Goal: Task Accomplishment & Management: Complete application form

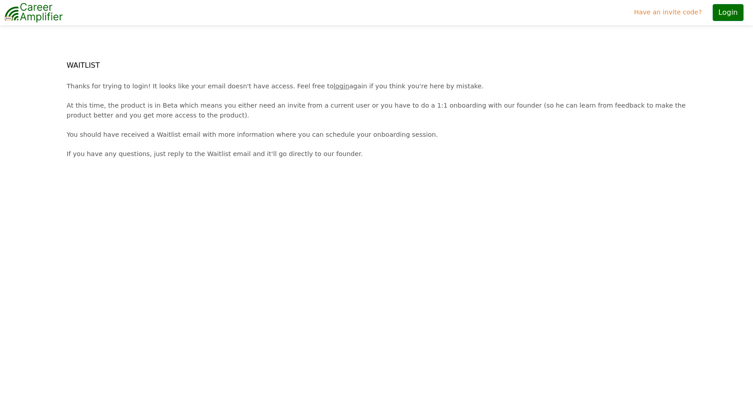
click at [334, 86] on link "login" at bounding box center [342, 86] width 16 height 7
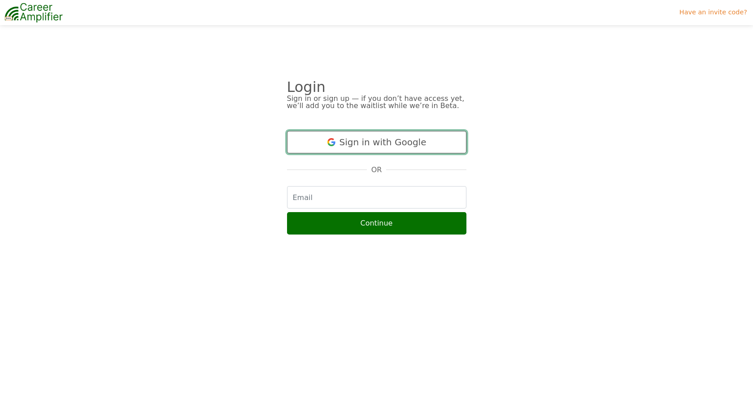
click at [320, 135] on button "Sign in with Google" at bounding box center [376, 142] width 179 height 22
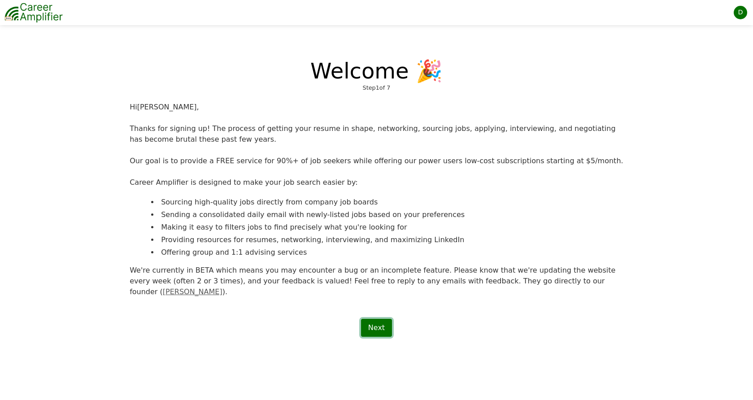
click at [377, 320] on link "Next" at bounding box center [376, 328] width 31 height 18
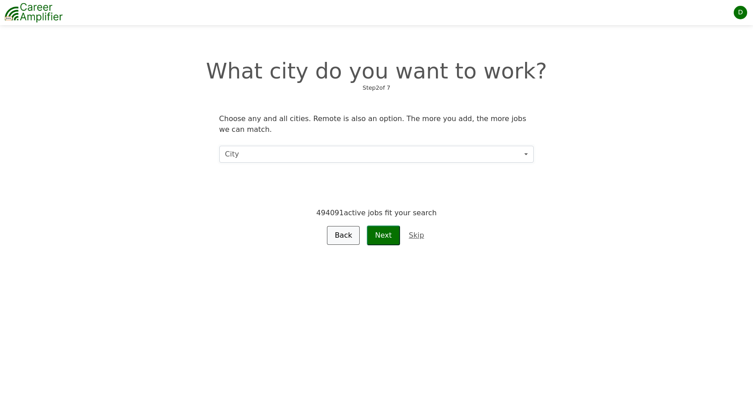
click at [409, 156] on button "City" at bounding box center [376, 154] width 315 height 17
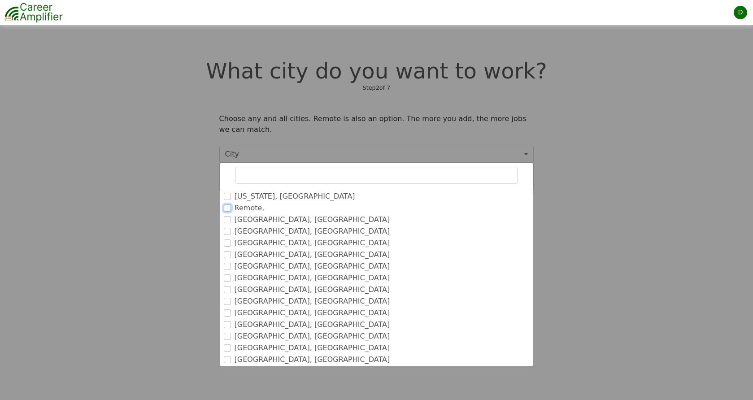
click at [227, 207] on input "Remote," at bounding box center [227, 208] width 7 height 7
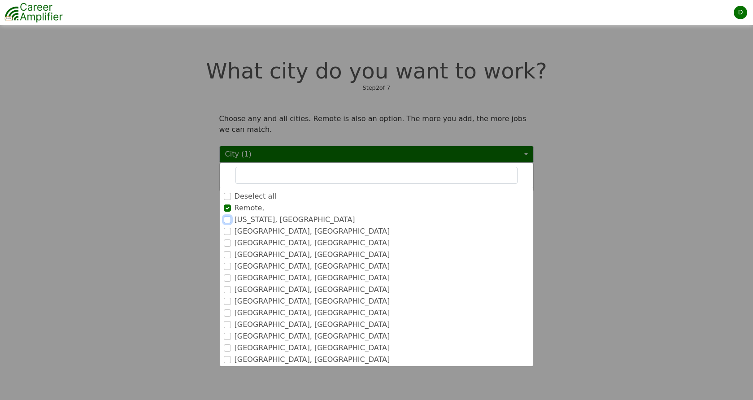
click at [227, 219] on input "New York, NY" at bounding box center [227, 219] width 7 height 7
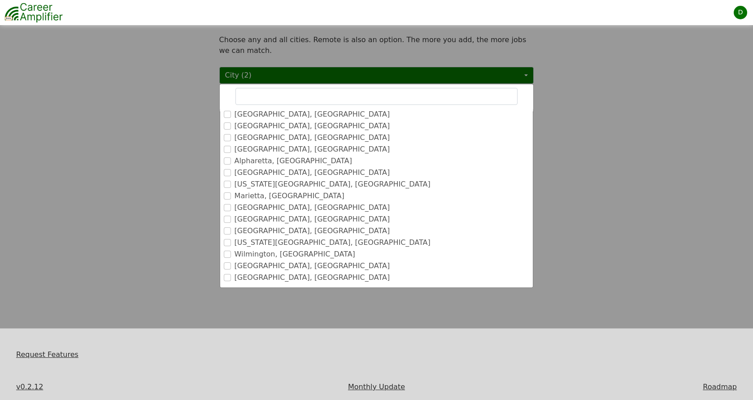
scroll to position [726, 0]
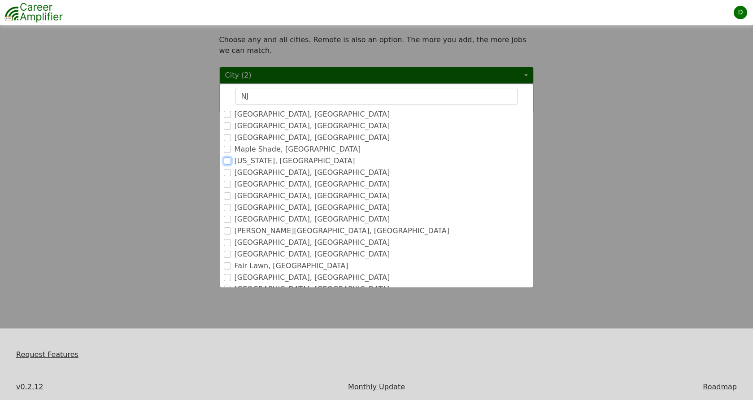
click at [227, 160] on input "New Jersey, NJ" at bounding box center [227, 160] width 7 height 7
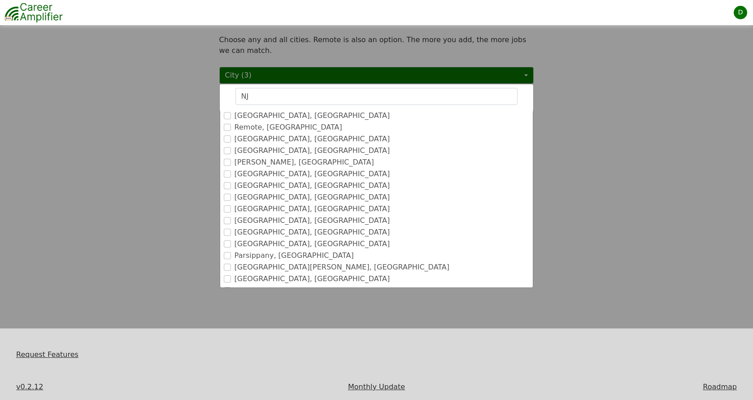
scroll to position [0, 0]
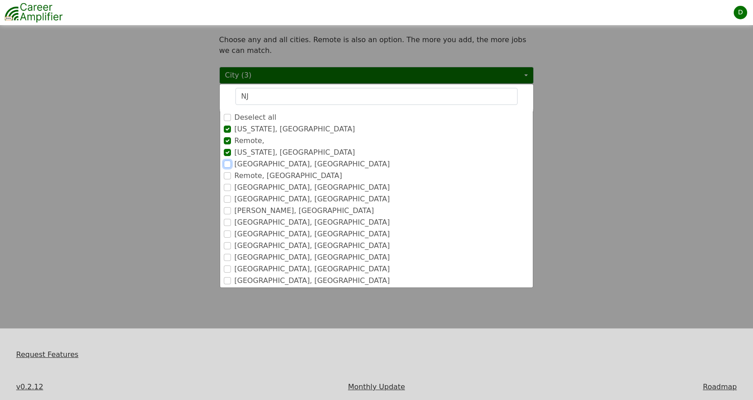
click at [227, 165] on input "Newark, NJ" at bounding box center [227, 164] width 7 height 7
click at [227, 179] on input "Remote, [GEOGRAPHIC_DATA]" at bounding box center [227, 175] width 7 height 7
click at [228, 199] on input "[GEOGRAPHIC_DATA], [GEOGRAPHIC_DATA]" at bounding box center [227, 199] width 7 height 7
click at [227, 268] on input "[GEOGRAPHIC_DATA], [GEOGRAPHIC_DATA]" at bounding box center [227, 269] width 7 height 7
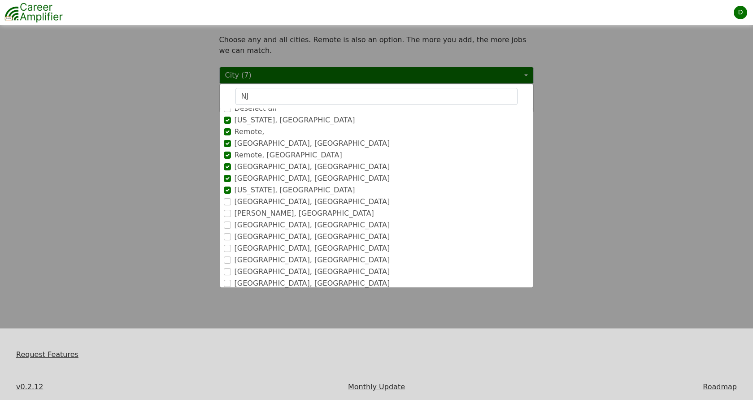
scroll to position [10, 0]
drag, startPoint x: 268, startPoint y: 96, endPoint x: 238, endPoint y: 96, distance: 30.5
click at [238, 96] on input "NJ" at bounding box center [376, 96] width 283 height 17
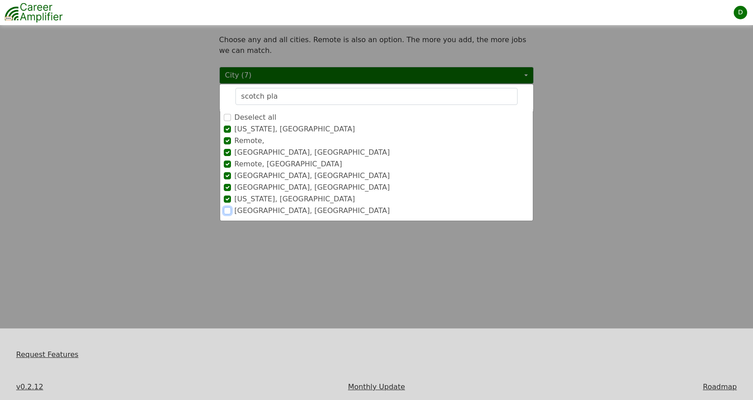
click at [227, 210] on input "[GEOGRAPHIC_DATA], [GEOGRAPHIC_DATA]" at bounding box center [227, 210] width 7 height 7
drag, startPoint x: 276, startPoint y: 98, endPoint x: 236, endPoint y: 97, distance: 39.9
click at [236, 97] on input "scotch pla" at bounding box center [376, 96] width 283 height 17
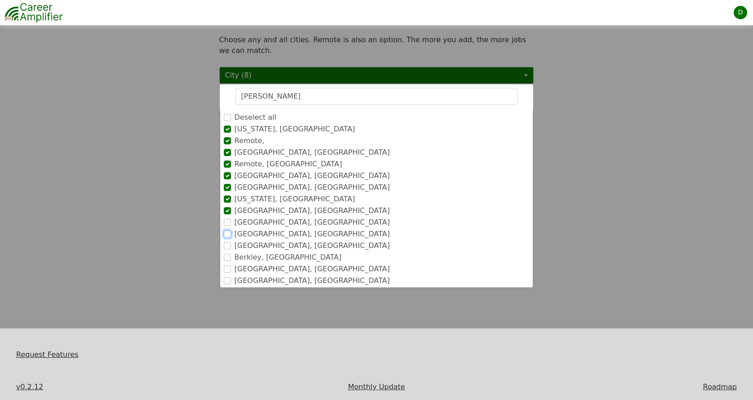
click at [227, 234] on input "[GEOGRAPHIC_DATA], [GEOGRAPHIC_DATA]" at bounding box center [227, 234] width 7 height 7
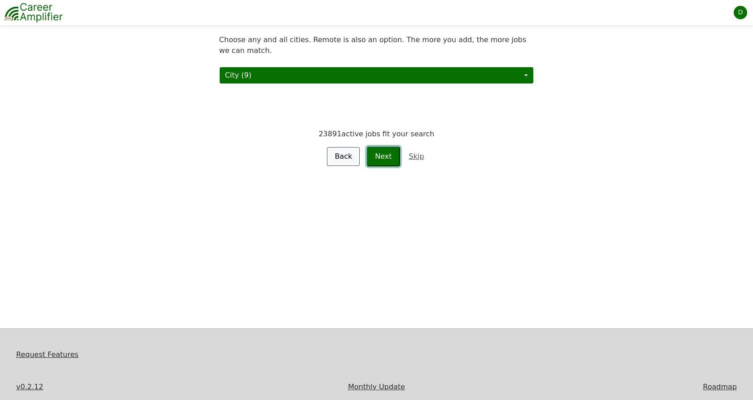
click at [380, 156] on button "Next" at bounding box center [383, 157] width 33 height 20
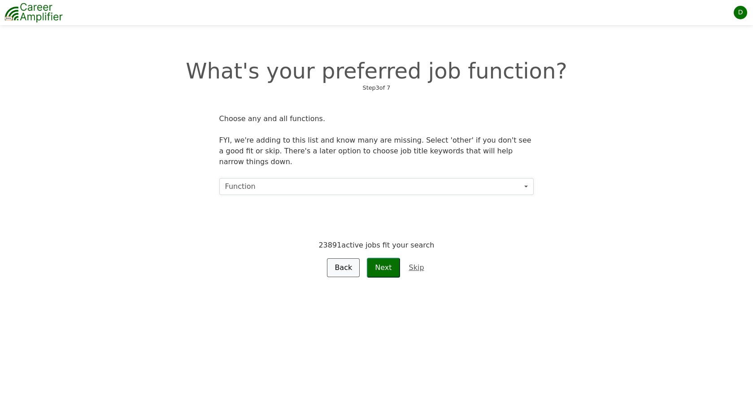
click at [358, 179] on button "Function" at bounding box center [376, 186] width 315 height 17
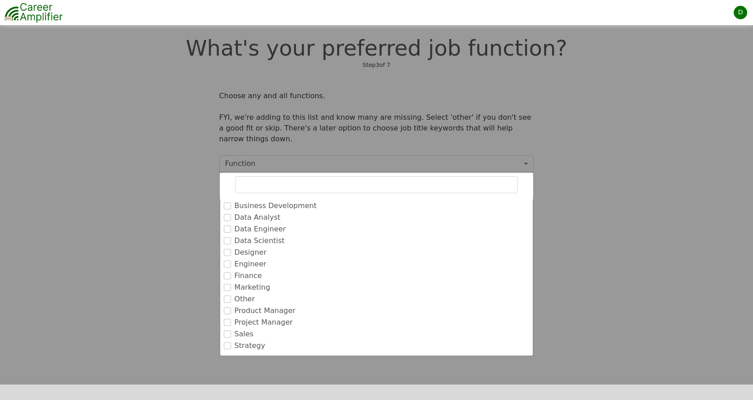
scroll to position [26, 0]
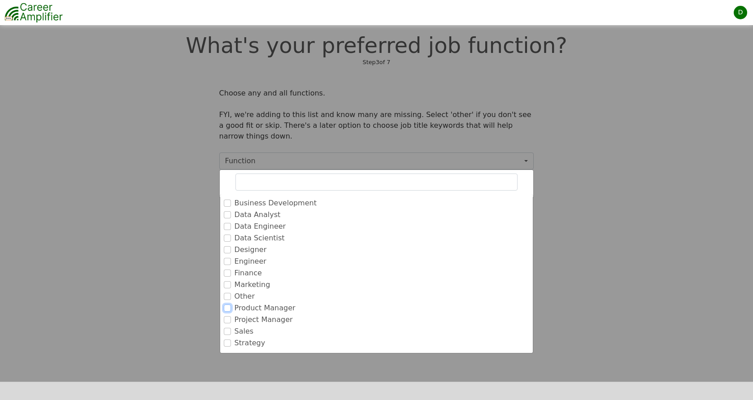
click at [228, 305] on input "Product Manager" at bounding box center [227, 308] width 7 height 7
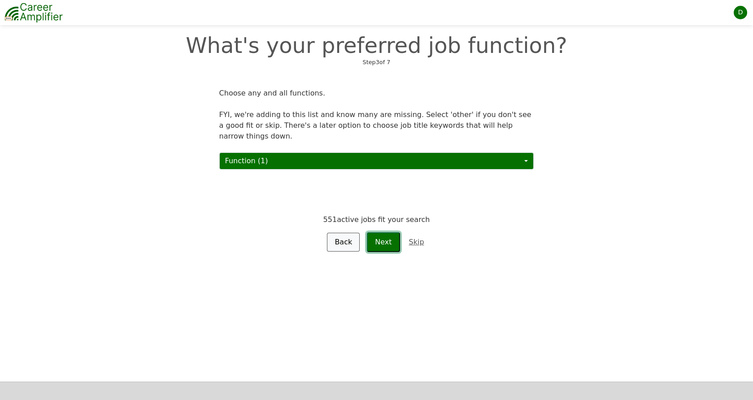
click at [388, 235] on button "Next" at bounding box center [383, 242] width 33 height 20
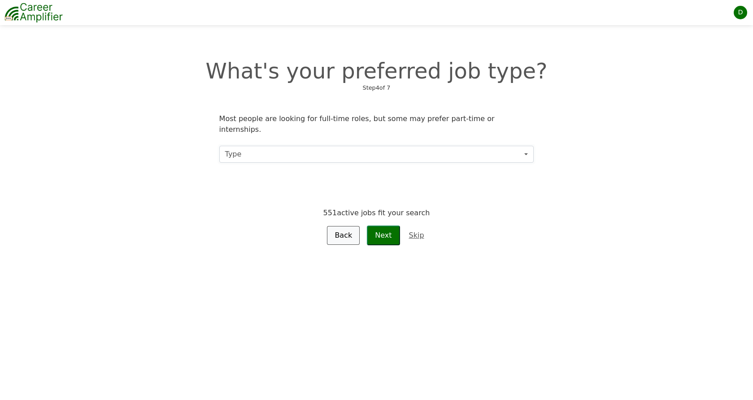
click at [388, 146] on button "Type" at bounding box center [376, 154] width 315 height 17
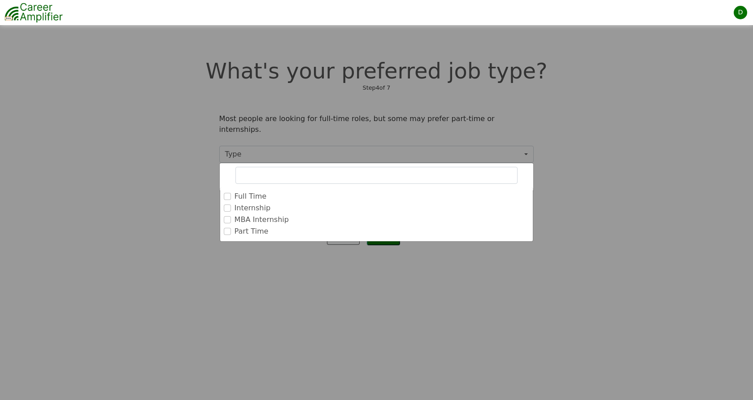
click at [250, 191] on label "Full Time" at bounding box center [251, 196] width 32 height 11
click at [231, 193] on input "Full Time" at bounding box center [227, 196] width 7 height 7
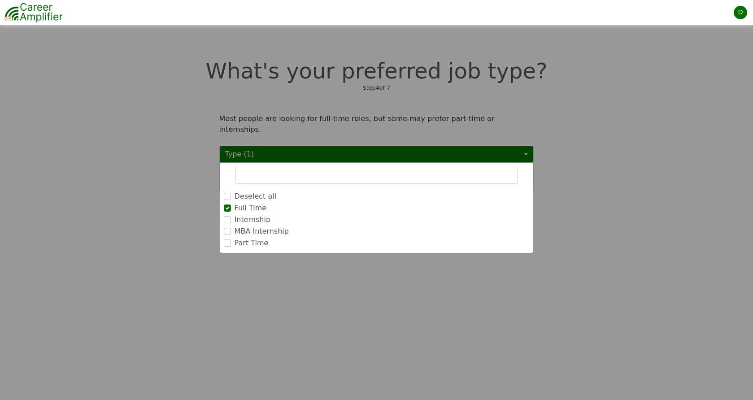
click at [242, 238] on label "Part Time" at bounding box center [252, 243] width 34 height 11
click at [231, 240] on input "Part Time" at bounding box center [227, 243] width 7 height 7
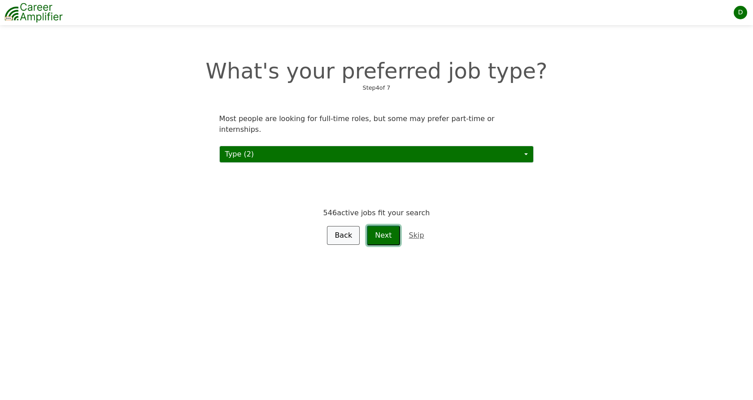
click at [389, 226] on button "Next" at bounding box center [383, 236] width 33 height 20
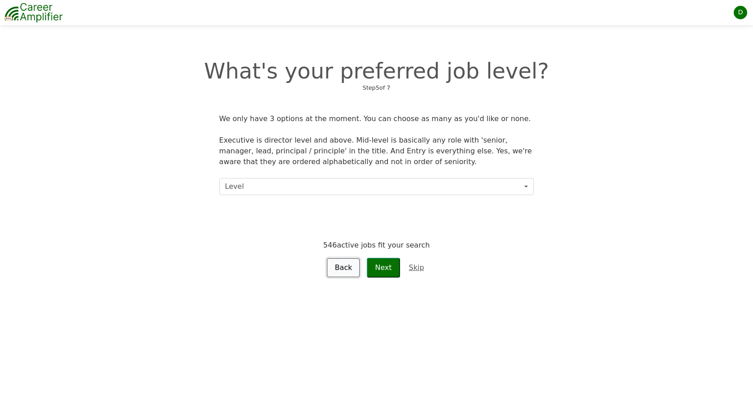
click at [346, 268] on link "Back" at bounding box center [343, 267] width 33 height 19
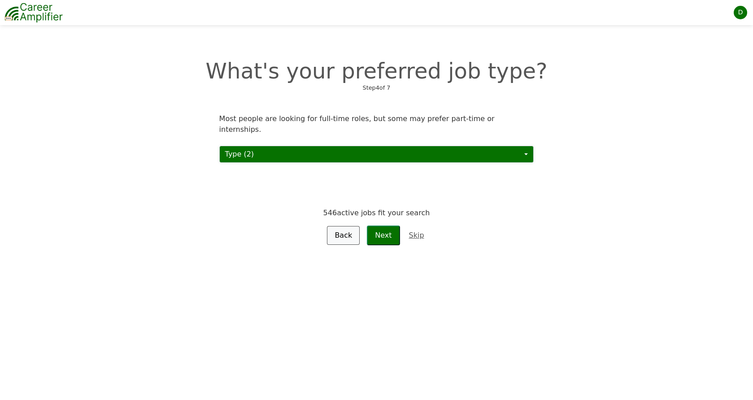
click at [270, 146] on button "Type (2)" at bounding box center [376, 154] width 315 height 17
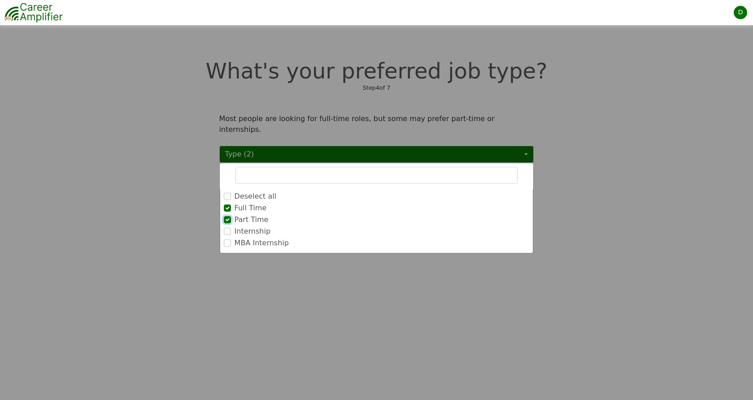
click at [227, 216] on input "Part Time" at bounding box center [227, 219] width 7 height 7
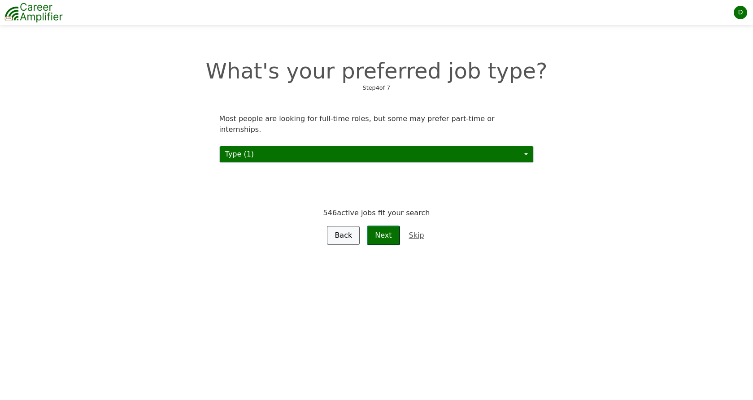
click at [316, 146] on button "Type (1)" at bounding box center [376, 154] width 315 height 17
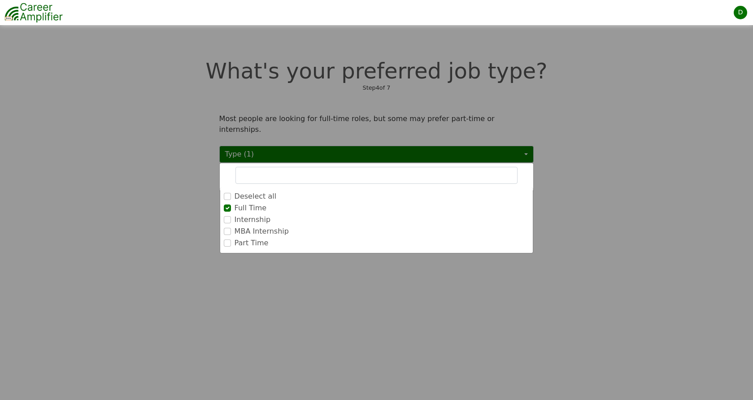
click at [250, 238] on label "Part Time" at bounding box center [252, 243] width 34 height 11
click at [231, 240] on input "Part Time" at bounding box center [227, 243] width 7 height 7
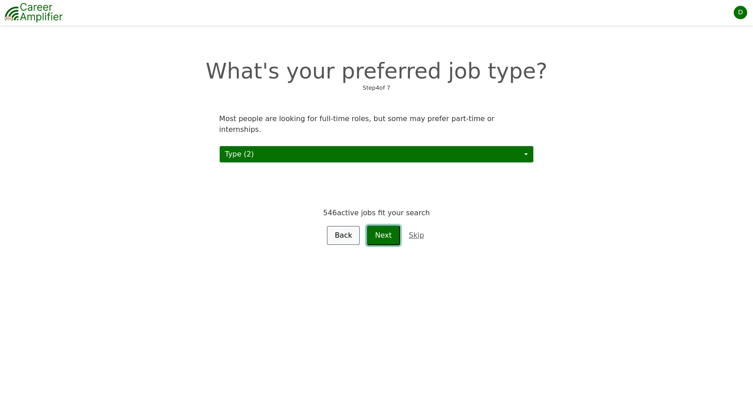
click at [390, 231] on button "Next" at bounding box center [383, 236] width 33 height 20
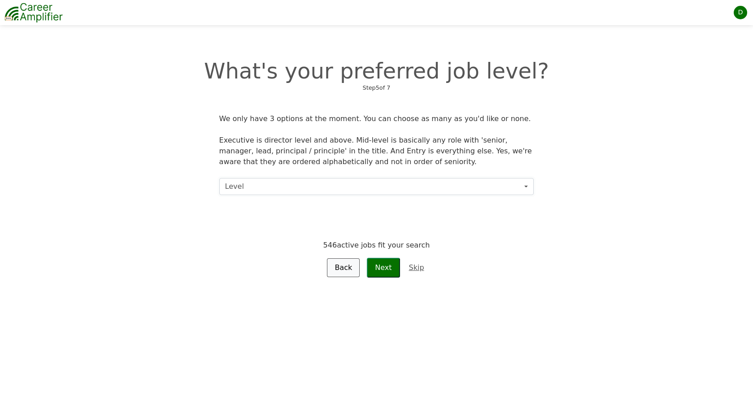
click at [319, 191] on button "Level" at bounding box center [376, 186] width 315 height 17
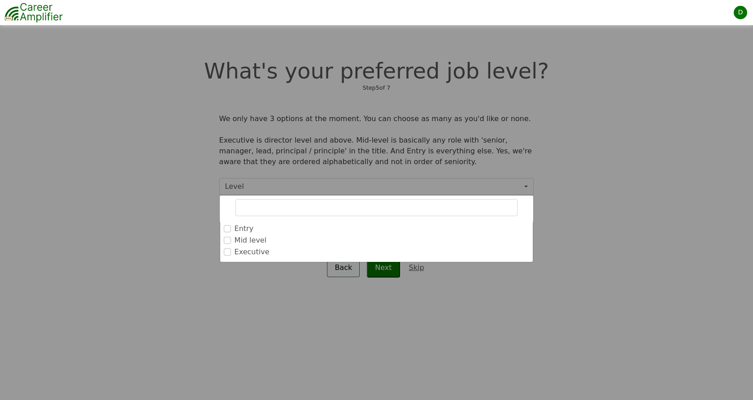
click at [253, 254] on label "Executive" at bounding box center [252, 252] width 35 height 11
click at [231, 254] on input "Executive" at bounding box center [227, 252] width 7 height 7
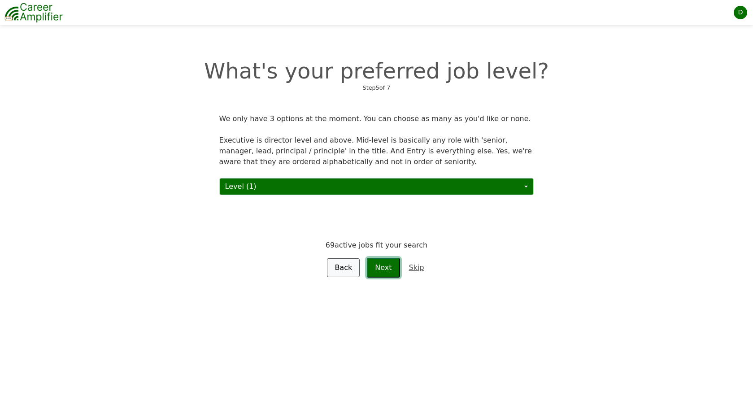
click at [393, 268] on button "Next" at bounding box center [383, 268] width 33 height 20
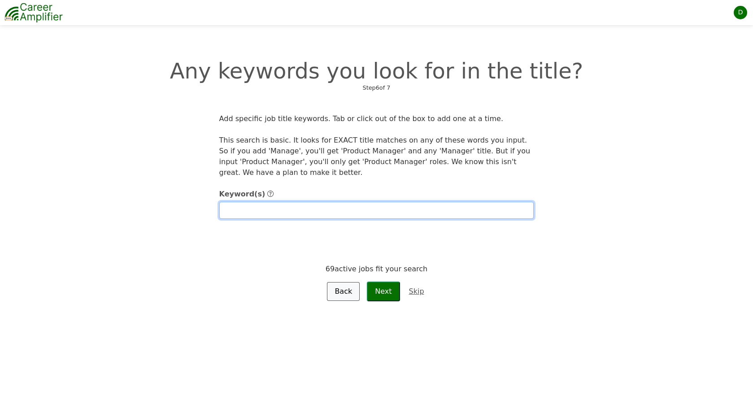
click at [294, 214] on input "text" at bounding box center [376, 210] width 315 height 17
type input "VP Product Management, Vice President of Product Management,"
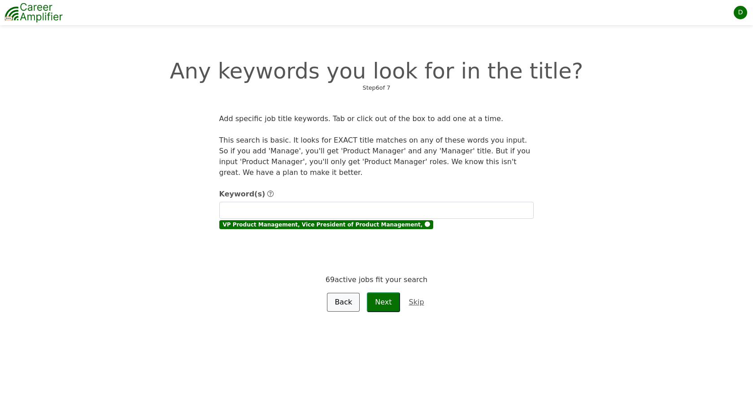
click at [411, 292] on div "Back Next Skip" at bounding box center [377, 302] width 326 height 20
click at [425, 227] on span "🅧" at bounding box center [427, 225] width 5 height 6
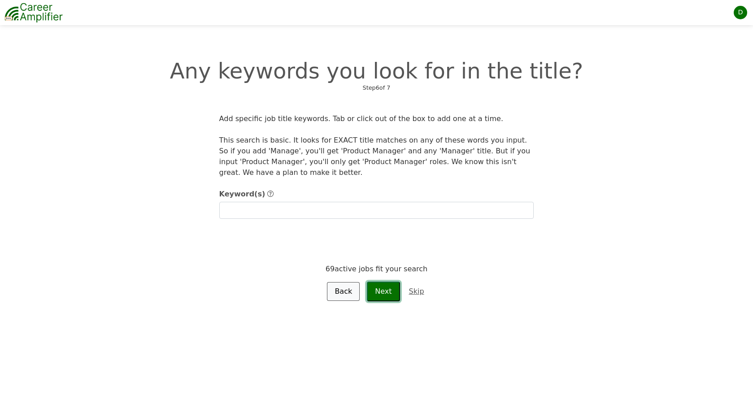
click at [379, 294] on button "Next" at bounding box center [383, 292] width 33 height 20
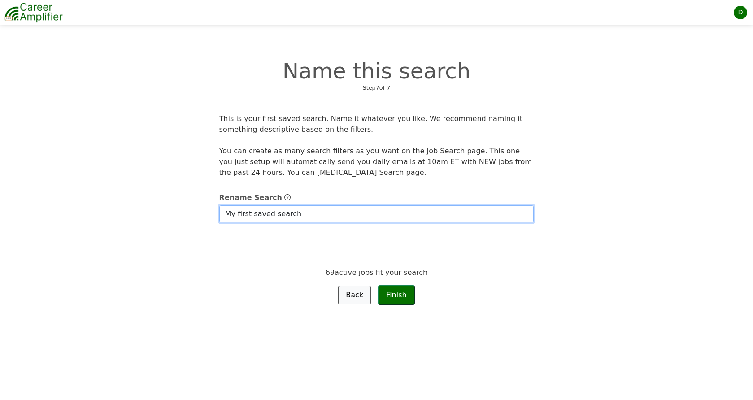
click at [355, 215] on input "My first saved search" at bounding box center [376, 213] width 315 height 17
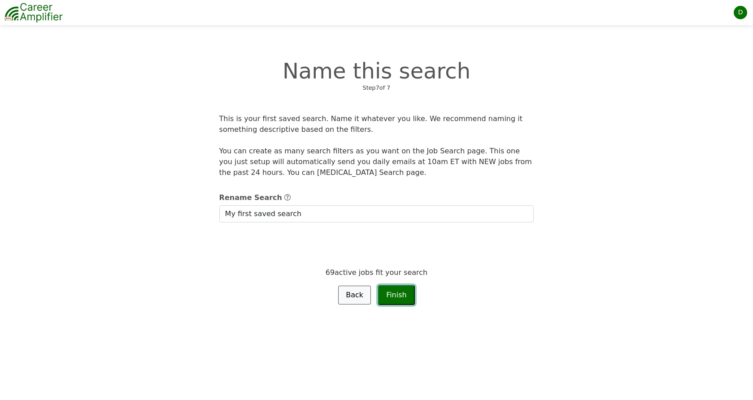
click at [393, 291] on button "Finish" at bounding box center [396, 295] width 37 height 20
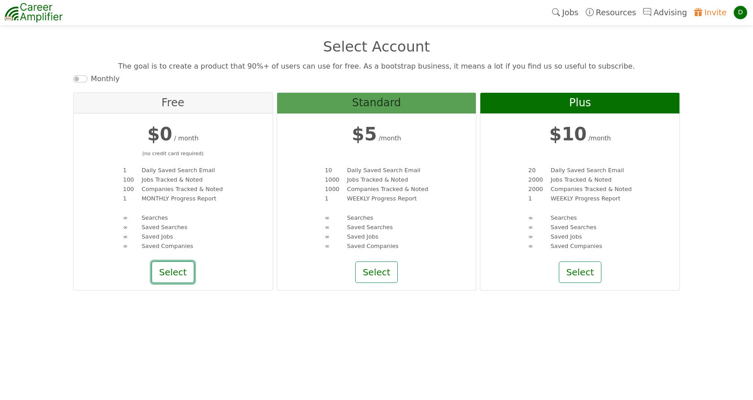
click at [175, 268] on button "Select" at bounding box center [173, 273] width 43 height 22
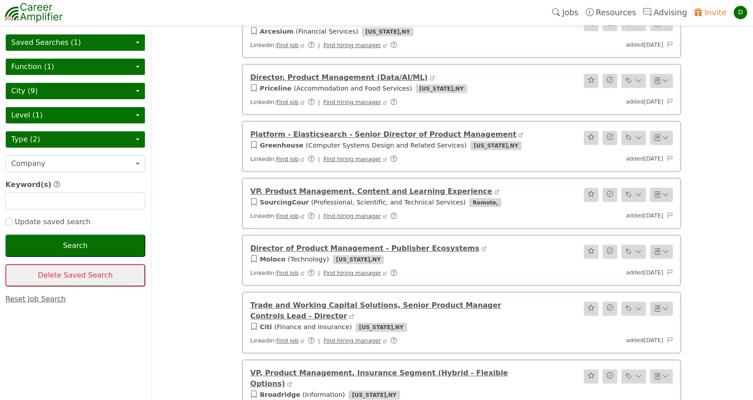
scroll to position [510, 0]
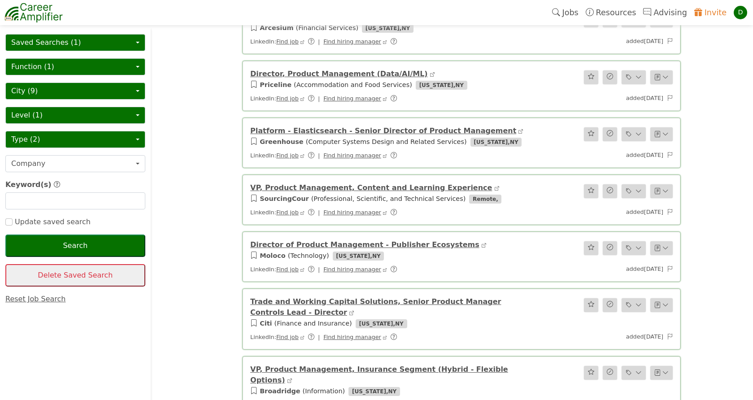
click at [289, 189] on link "VP, Product Management, Content and Learning Experience" at bounding box center [371, 187] width 242 height 9
drag, startPoint x: 458, startPoint y: 187, endPoint x: 252, endPoint y: 184, distance: 205.9
click at [252, 184] on span "VP, Product Management, Content and Learning Experience" at bounding box center [374, 187] width 249 height 9
copy link "VP, Product Management, Content and Learning Experience"
click at [401, 370] on link "VP, Product Management, Insurance Segment (Hybrid - Flexible Options)" at bounding box center [379, 374] width 258 height 19
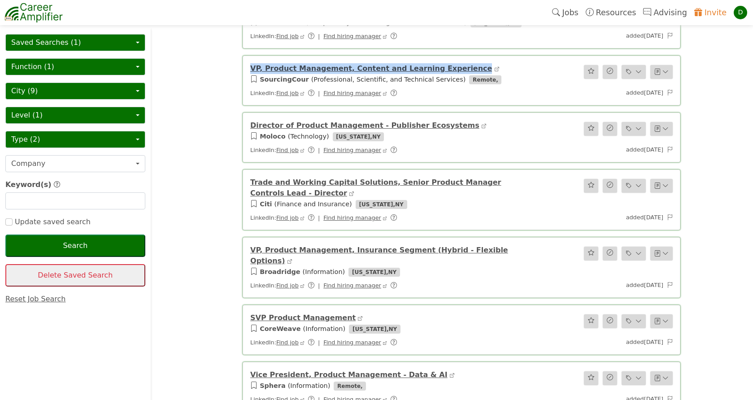
scroll to position [630, 0]
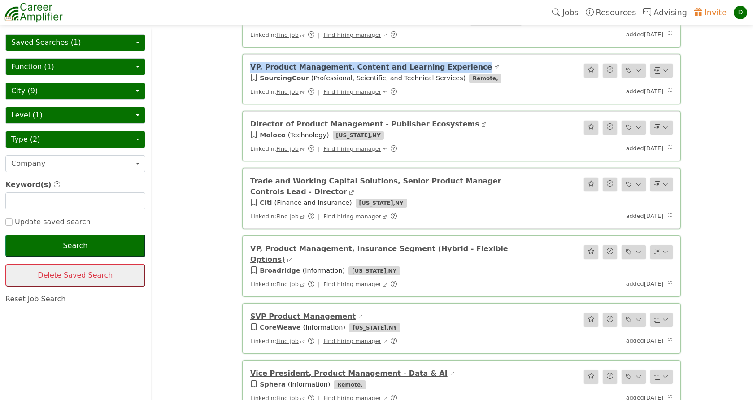
click at [468, 249] on link "VP, Product Management, Insurance Segment (Hybrid - Flexible Options)" at bounding box center [379, 253] width 258 height 19
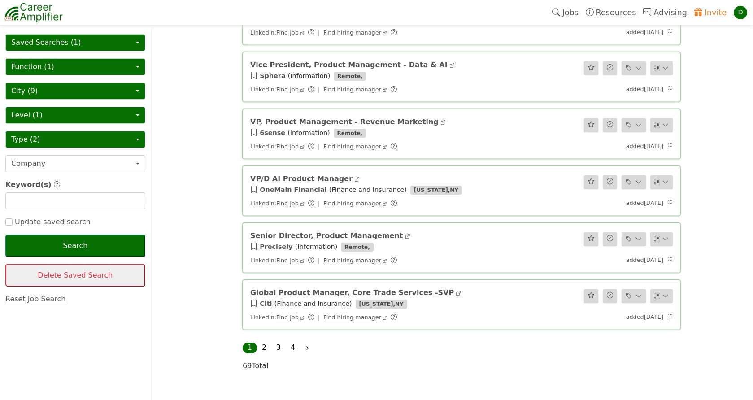
scroll to position [939, 0]
click at [265, 343] on link "2" at bounding box center [264, 347] width 4 height 9
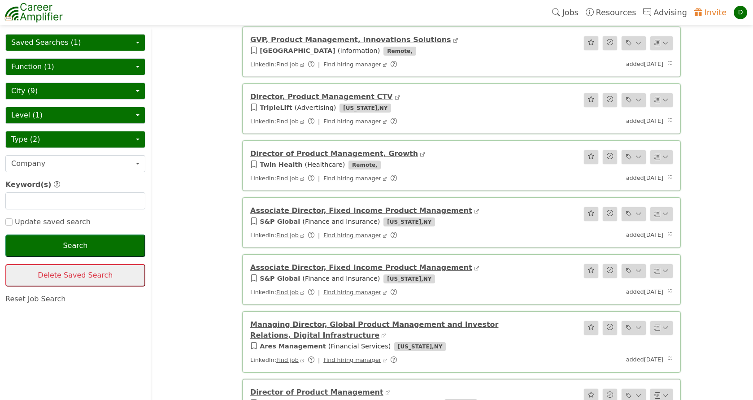
scroll to position [79, 0]
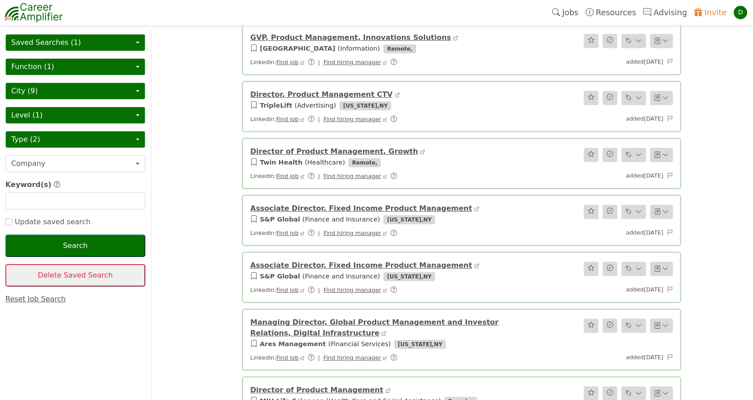
click at [295, 154] on link "Director of Product Management, Growth" at bounding box center [334, 151] width 168 height 9
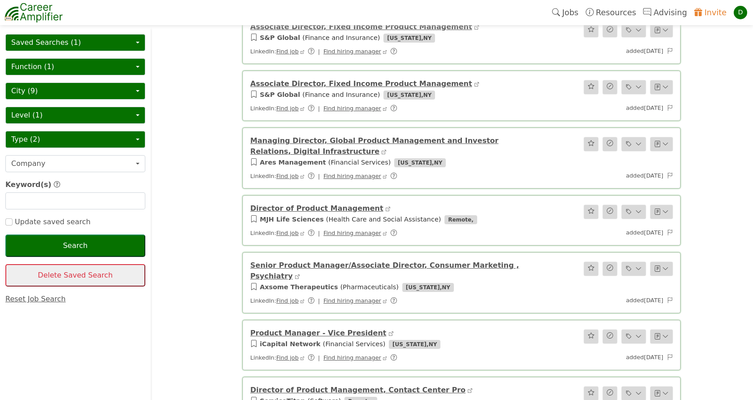
scroll to position [262, 0]
click at [350, 209] on link "Director of Product Management" at bounding box center [316, 207] width 133 height 9
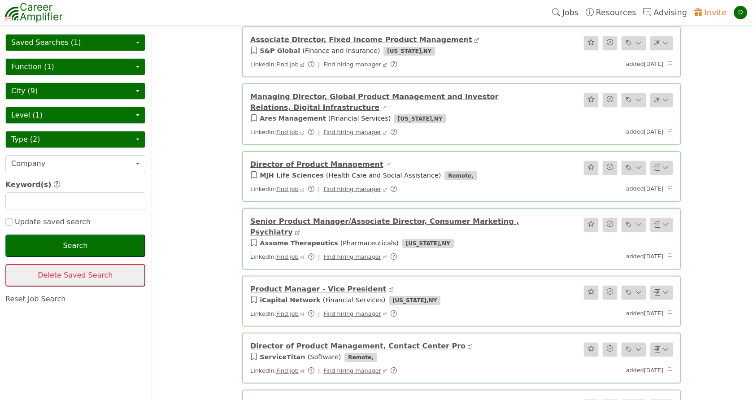
scroll to position [309, 0]
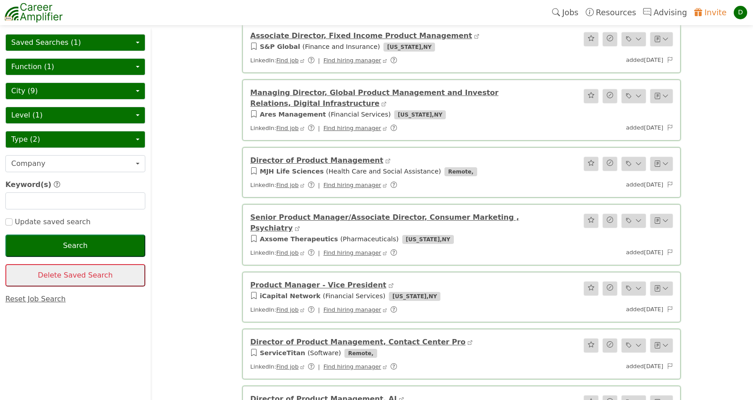
click at [328, 157] on link "Director of Product Management" at bounding box center [316, 160] width 133 height 9
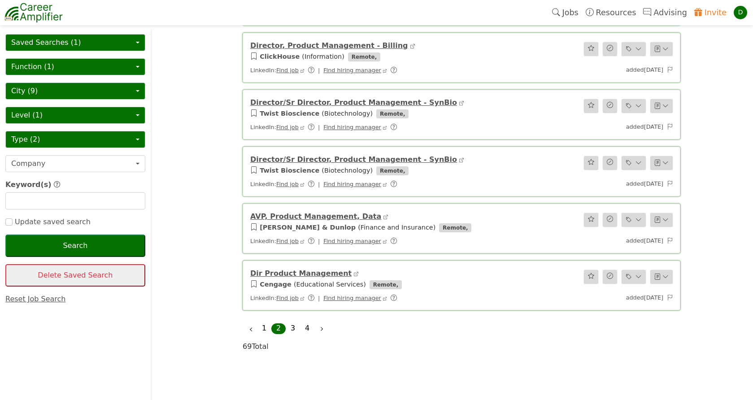
scroll to position [963, 0]
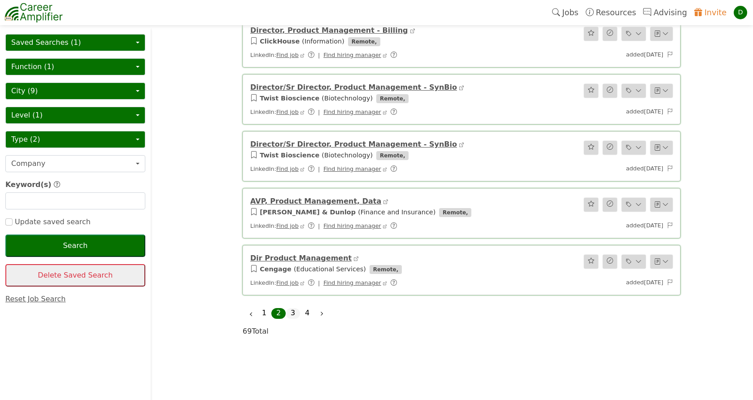
click at [296, 308] on li "3" at bounding box center [293, 313] width 14 height 11
click at [291, 309] on link "3" at bounding box center [293, 313] width 4 height 9
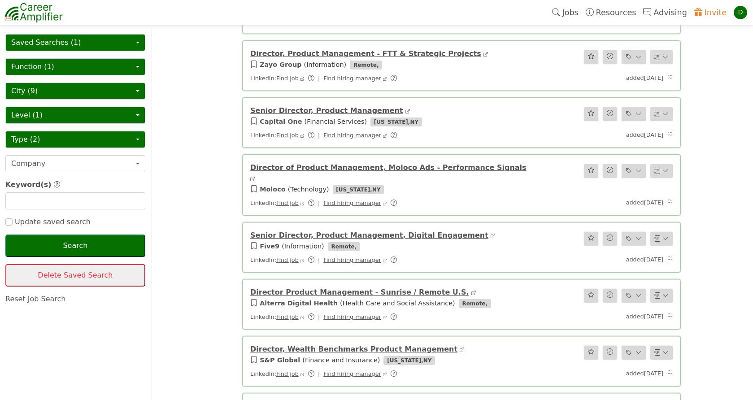
scroll to position [295, 0]
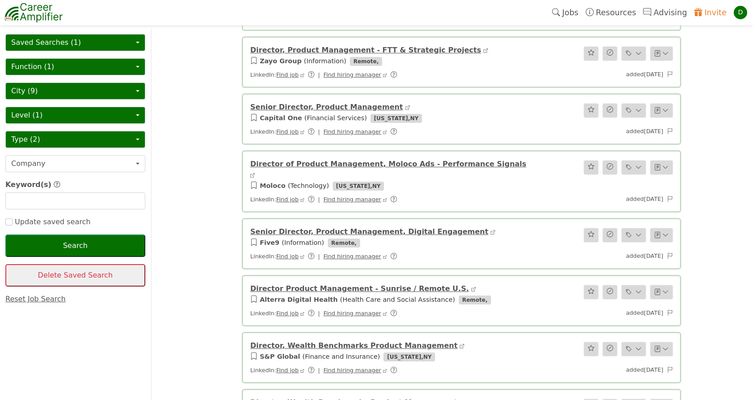
click at [301, 284] on link "Director Product Management - Sunrise / Remote U.S." at bounding box center [359, 288] width 218 height 9
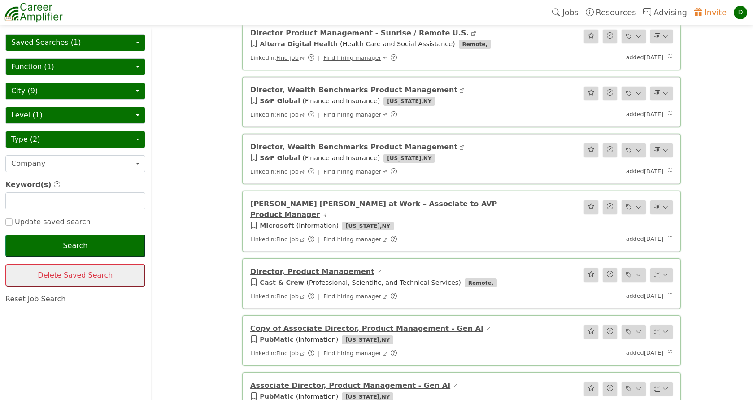
scroll to position [552, 0]
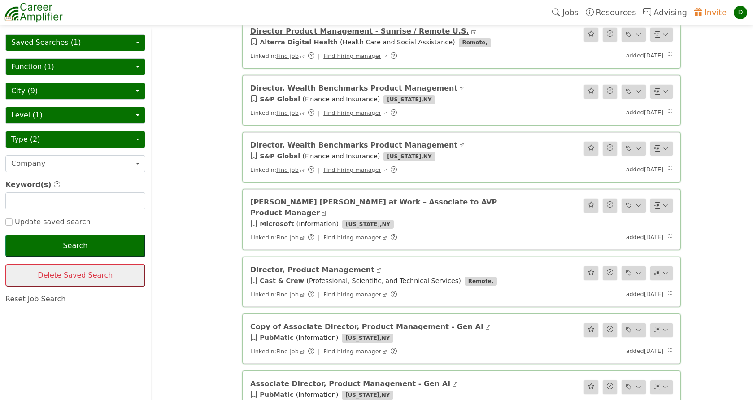
click at [305, 266] on link "Director, Product Management" at bounding box center [312, 270] width 124 height 9
click at [318, 266] on link "Director, Product Management" at bounding box center [312, 270] width 124 height 9
